Goal: Information Seeking & Learning: Find specific fact

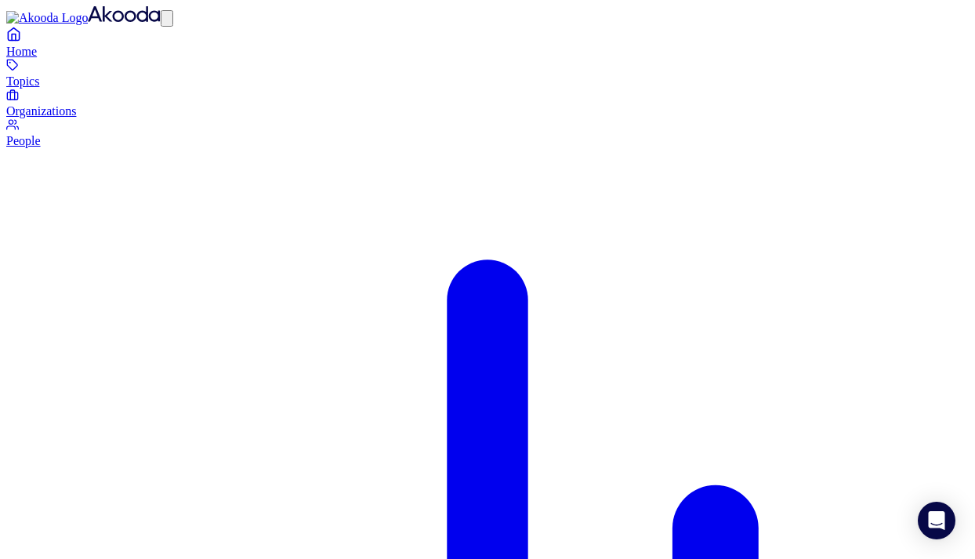
drag, startPoint x: 626, startPoint y: 371, endPoint x: 579, endPoint y: 366, distance: 47.3
drag, startPoint x: 327, startPoint y: 375, endPoint x: 381, endPoint y: 375, distance: 54.1
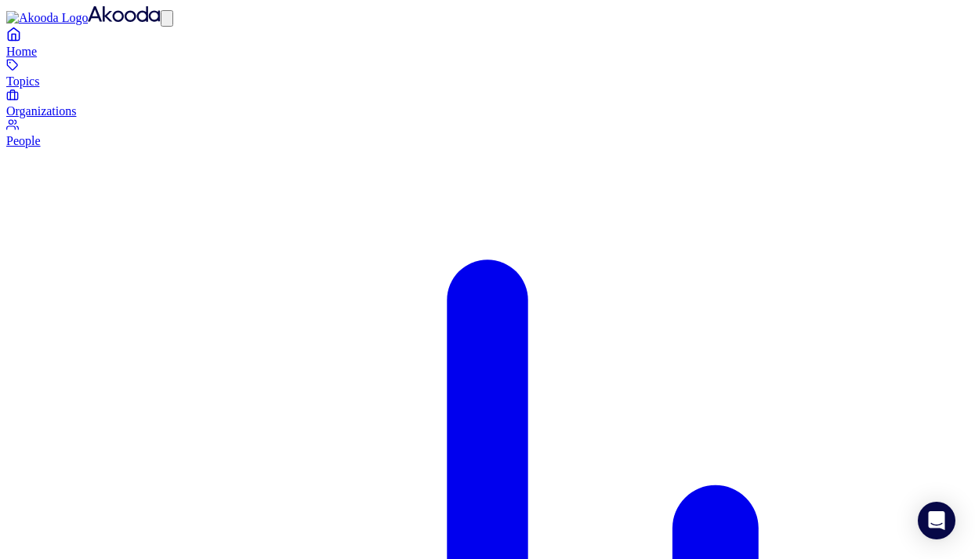
drag, startPoint x: 626, startPoint y: 371, endPoint x: 229, endPoint y: 357, distance: 397.0
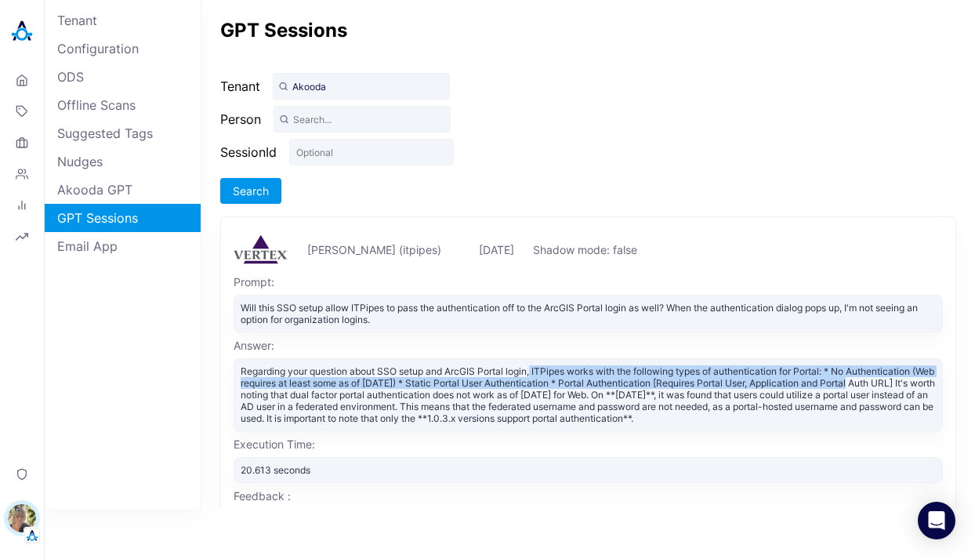
drag, startPoint x: 534, startPoint y: 372, endPoint x: 891, endPoint y: 378, distance: 356.8
click at [891, 378] on div "Regarding your question about SSO setup and ArcGIS Portal login, ITPipes works …" at bounding box center [589, 394] width 710 height 73
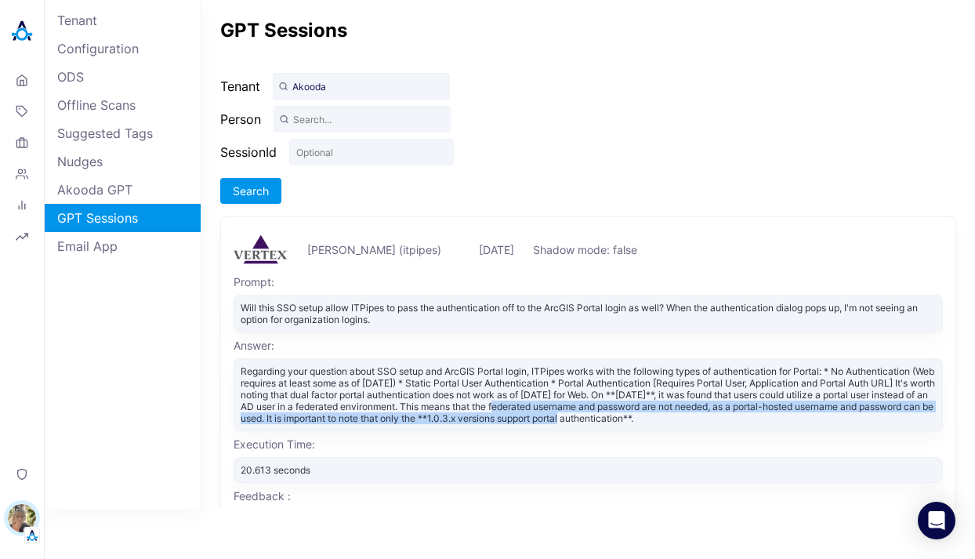
drag, startPoint x: 607, startPoint y: 409, endPoint x: 726, endPoint y: 414, distance: 119.3
click at [714, 417] on div "Regarding your question about SSO setup and ArcGIS Portal login, ITPipes works …" at bounding box center [589, 394] width 710 height 73
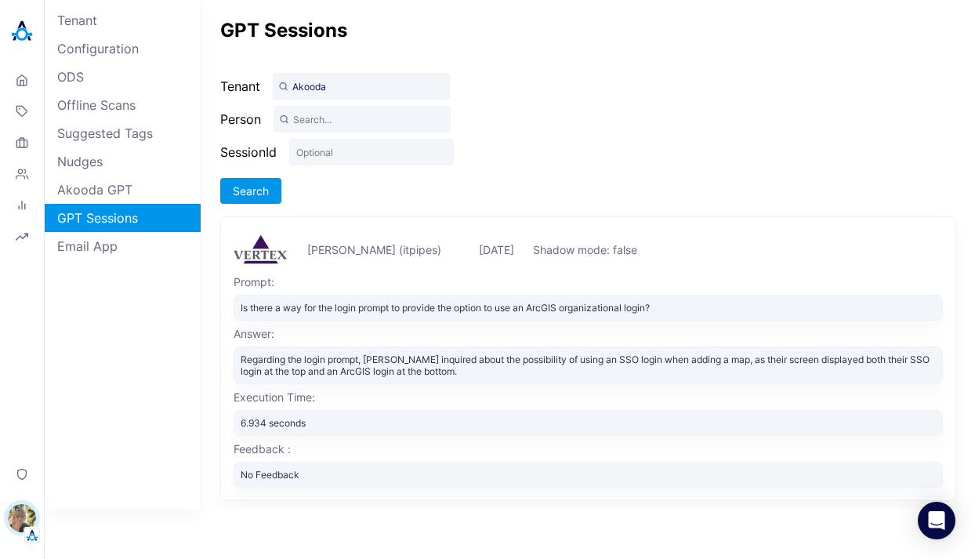
drag, startPoint x: 488, startPoint y: 371, endPoint x: 518, endPoint y: 379, distance: 31.8
click at [518, 379] on div "Regarding the login prompt, Marcos Martinez inquired about the possibility of u…" at bounding box center [589, 366] width 710 height 38
drag, startPoint x: 772, startPoint y: 364, endPoint x: 732, endPoint y: 369, distance: 39.6
click at [732, 369] on div "Regarding the login prompt, Marcos Martinez inquired about the possibility of u…" at bounding box center [589, 366] width 710 height 38
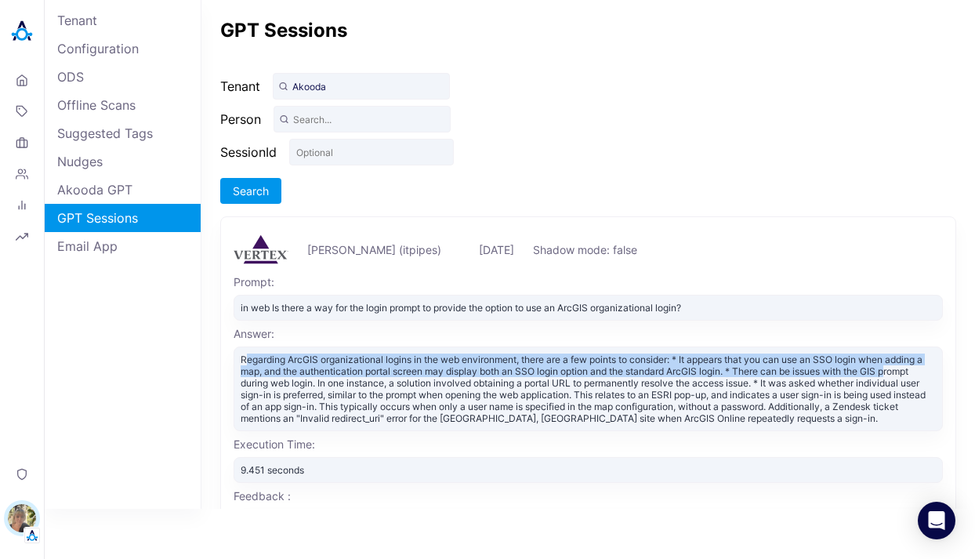
drag, startPoint x: 248, startPoint y: 361, endPoint x: 266, endPoint y: 385, distance: 29.6
click at [266, 385] on div "Regarding ArcGIS organizational logins in the web environment, there are a few …" at bounding box center [589, 389] width 710 height 85
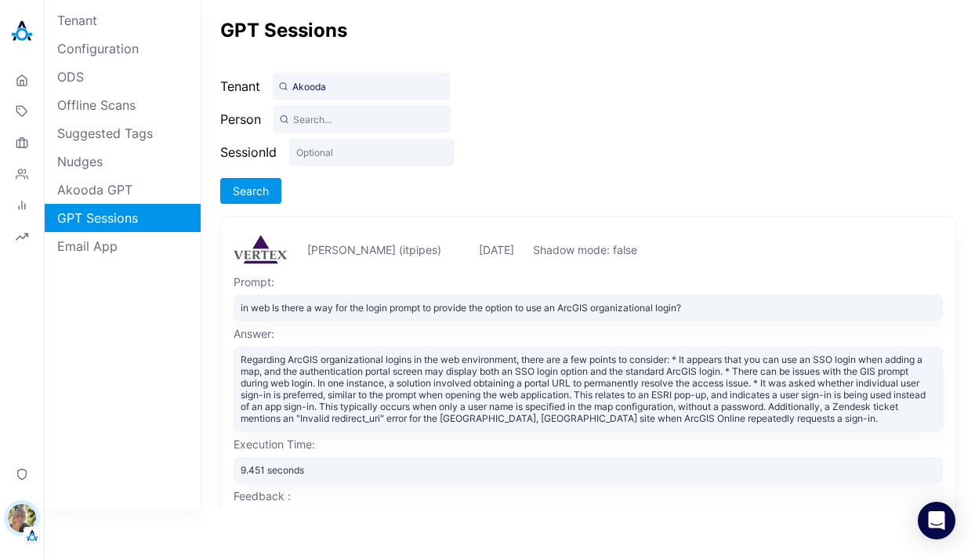
click at [279, 408] on div "Regarding ArcGIS organizational logins in the web environment, there are a few …" at bounding box center [589, 389] width 710 height 85
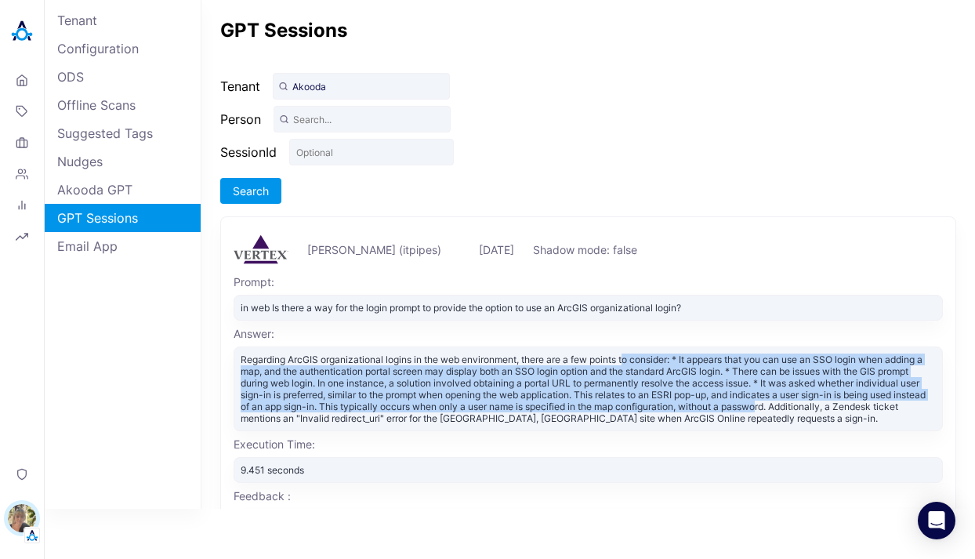
drag, startPoint x: 846, startPoint y: 410, endPoint x: 630, endPoint y: 357, distance: 222.1
click at [630, 357] on div "Regarding ArcGIS organizational logins in the web environment, there are a few …" at bounding box center [589, 389] width 710 height 85
click at [799, 400] on div "Regarding ArcGIS organizational logins in the web environment, there are a few …" at bounding box center [589, 389] width 710 height 85
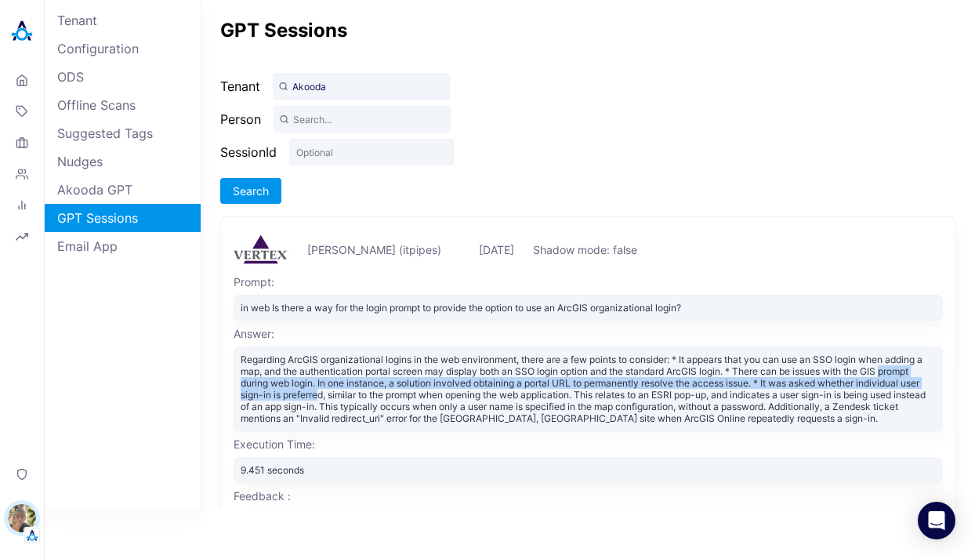
drag, startPoint x: 260, startPoint y: 383, endPoint x: 387, endPoint y: 394, distance: 127.4
click at [387, 394] on div "Regarding ArcGIS organizational logins in the web environment, there are a few …" at bounding box center [589, 389] width 710 height 85
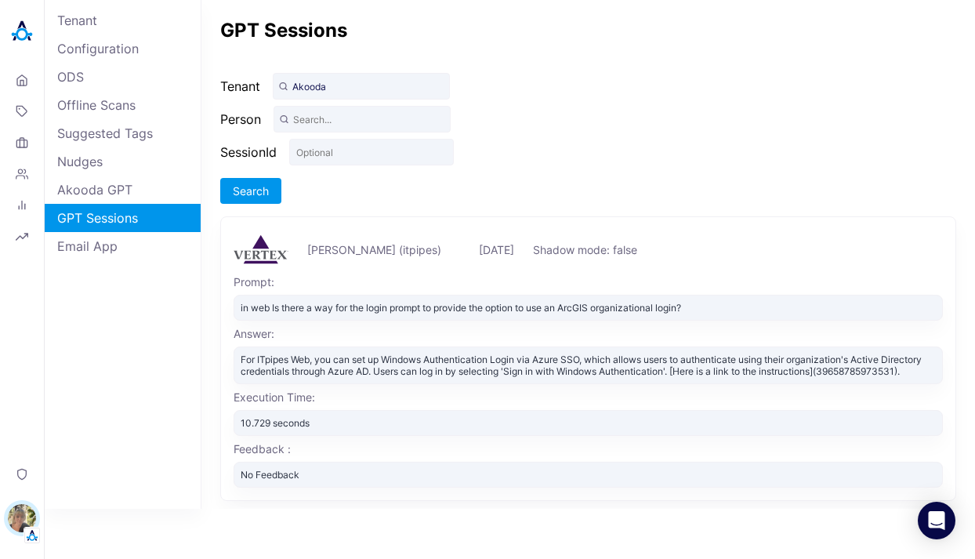
click at [869, 376] on div "For ITpipes Web, you can set up Windows Authentication Login via Azure SSO, whi…" at bounding box center [589, 366] width 710 height 38
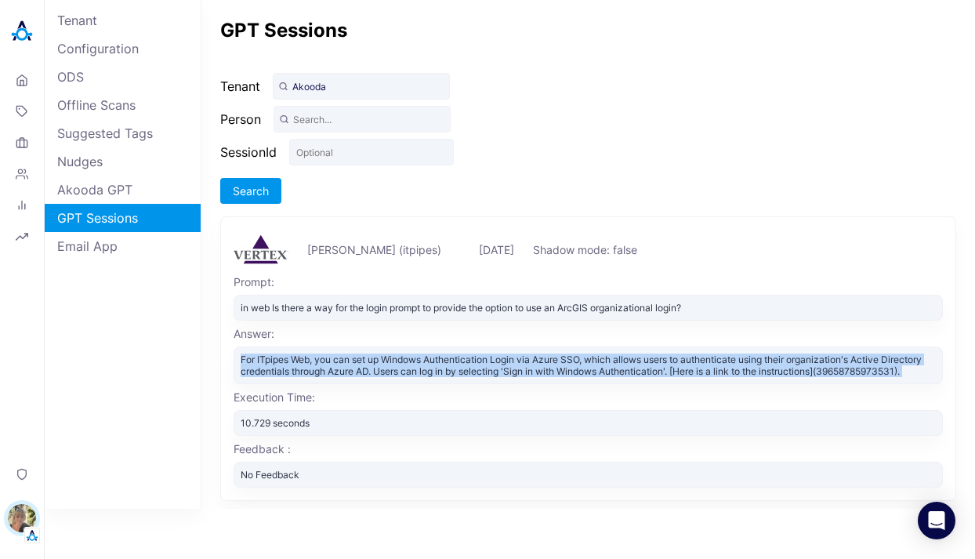
click at [869, 376] on div "For ITpipes Web, you can set up Windows Authentication Login via Azure SSO, whi…" at bounding box center [589, 366] width 710 height 38
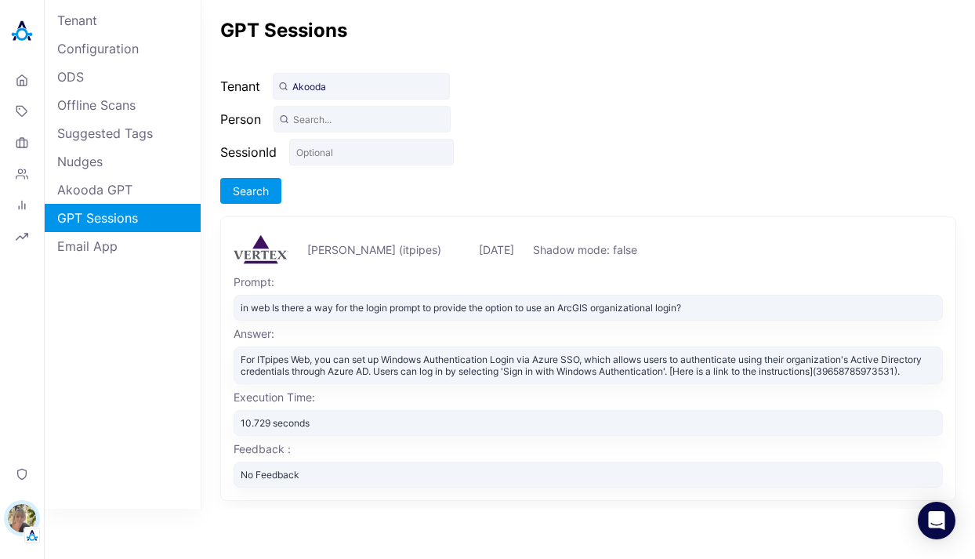
click at [819, 401] on div "Execution Time:" at bounding box center [589, 396] width 710 height 13
click at [745, 367] on div "For ITpipes Web, you can set up Windows Authentication Login via Azure SSO, whi…" at bounding box center [589, 366] width 710 height 38
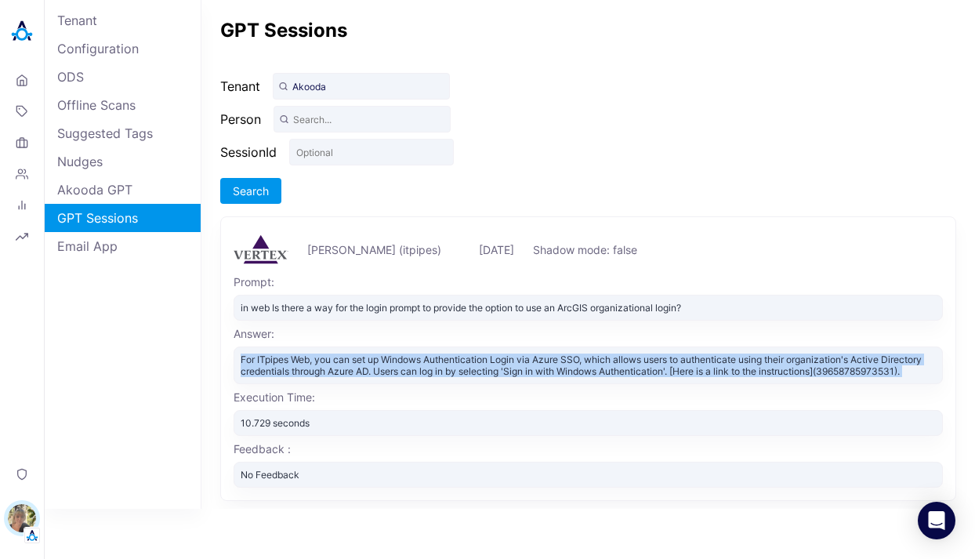
click at [745, 367] on div "For ITpipes Web, you can set up Windows Authentication Login via Azure SSO, whi…" at bounding box center [589, 366] width 710 height 38
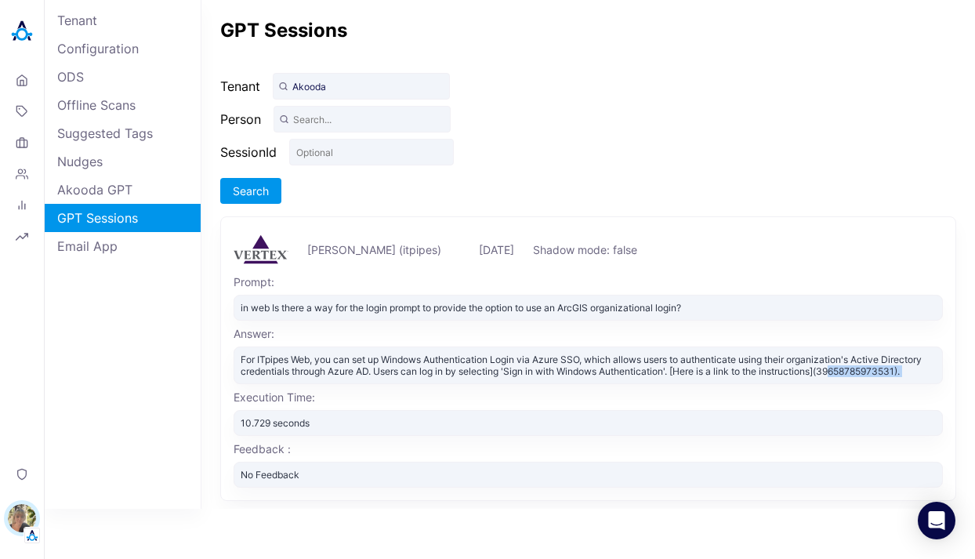
click at [842, 372] on div "For ITpipes Web, you can set up Windows Authentication Login via Azure SSO, whi…" at bounding box center [589, 366] width 710 height 38
click at [826, 367] on div "For ITpipes Web, you can set up Windows Authentication Login via Azure SSO, whi…" at bounding box center [589, 366] width 710 height 38
